Goal: Task Accomplishment & Management: Use online tool/utility

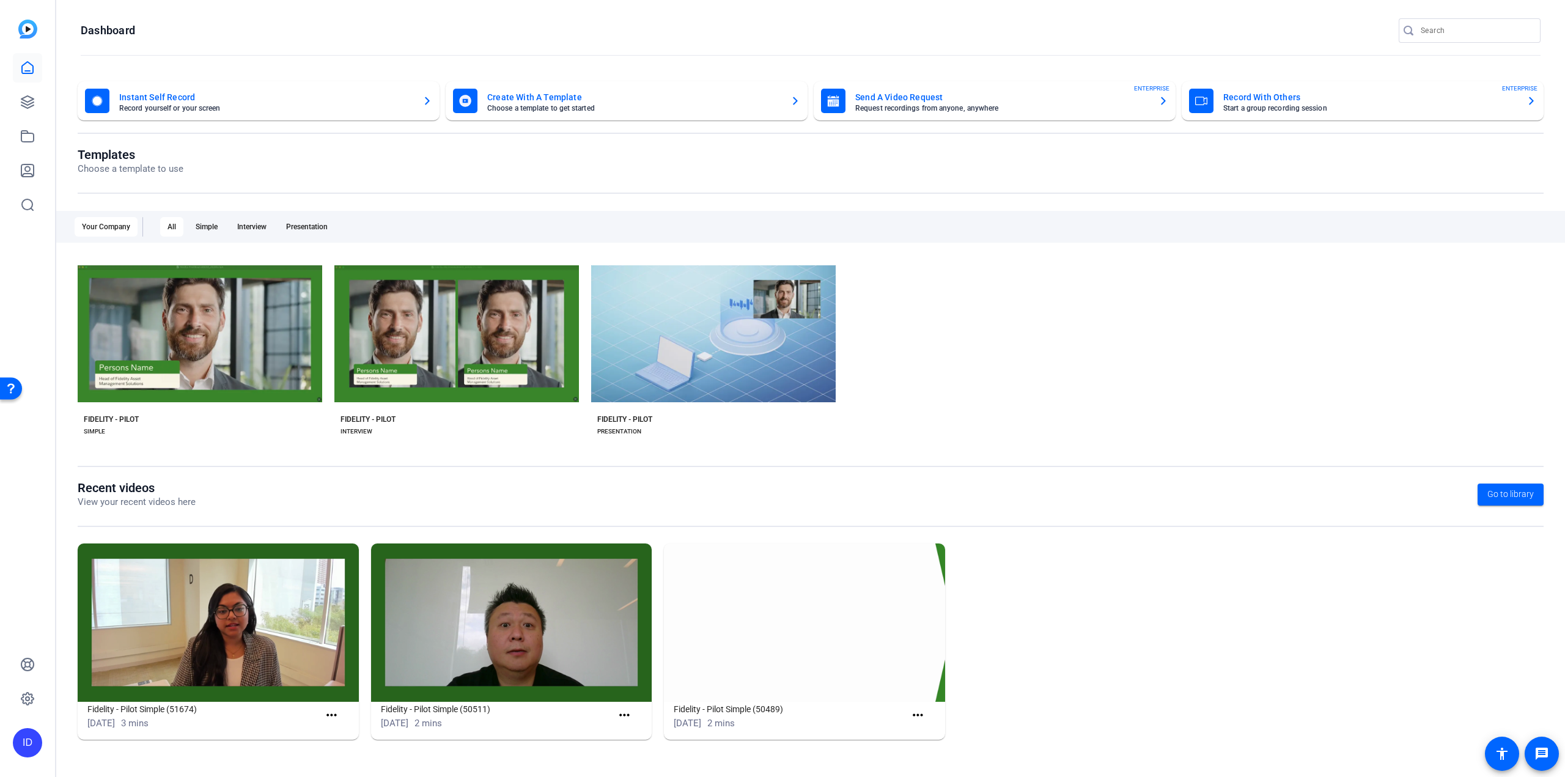
click at [183, 648] on img at bounding box center [218, 622] width 281 height 158
click at [334, 716] on mat-icon "more_horiz" at bounding box center [331, 715] width 15 height 15
click at [336, 735] on span "View" at bounding box center [358, 734] width 49 height 15
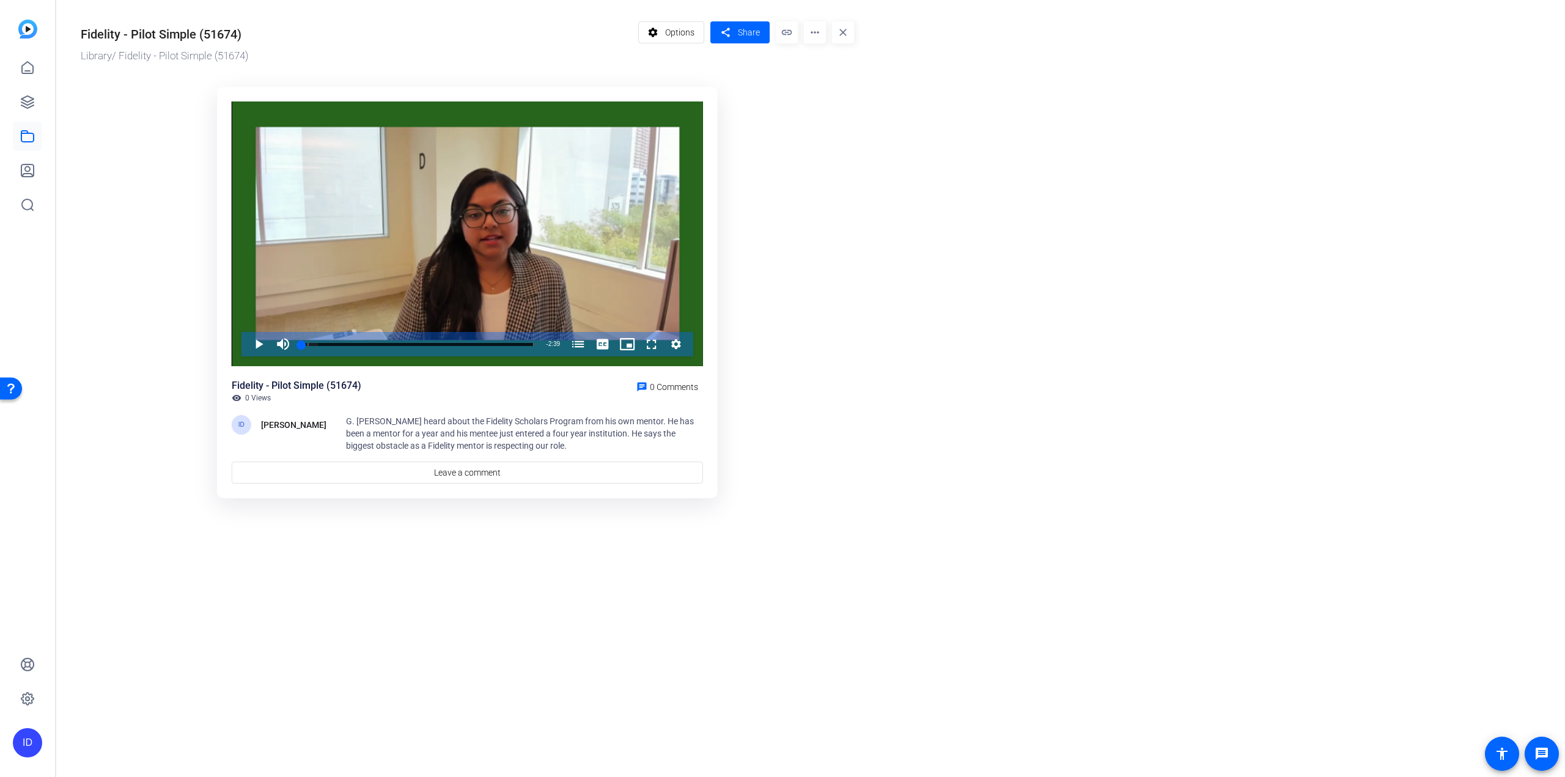
click at [819, 31] on mat-icon "more_horiz" at bounding box center [815, 32] width 22 height 22
click at [818, 65] on span "Edit in Creator" at bounding box center [839, 69] width 51 height 15
